Goal: Information Seeking & Learning: Learn about a topic

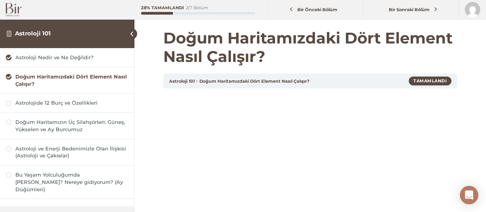
scroll to position [115, 0]
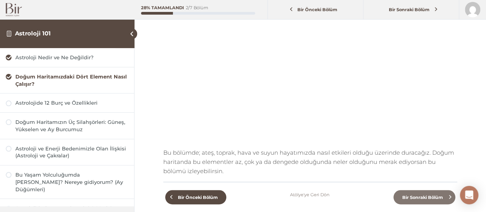
click at [434, 199] on span "Bir Sonraki Bölüm" at bounding box center [423, 196] width 50 height 5
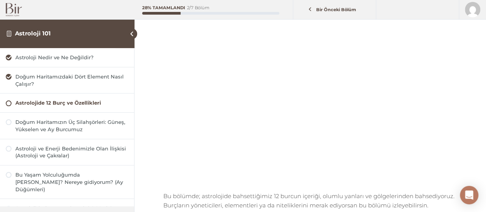
scroll to position [77, 0]
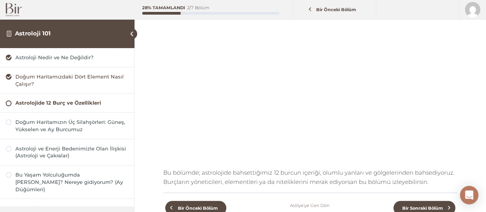
click at [109, 77] on div "Doğum Haritamızdaki Dört Element Nasıl Çalışır?" at bounding box center [71, 80] width 113 height 15
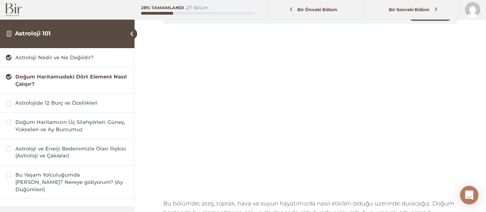
scroll to position [115, 0]
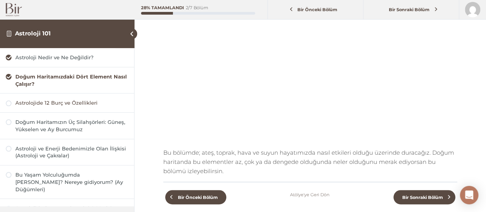
click at [68, 99] on div "Astrolojide 12 Burç ve Özellikleri" at bounding box center [71, 102] width 113 height 7
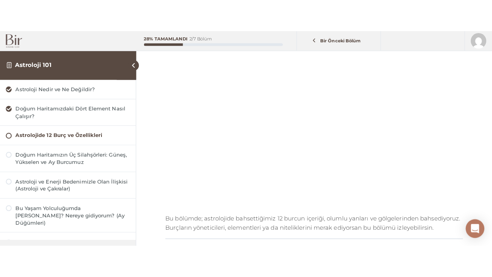
scroll to position [77, 0]
